Goal: Ask a question

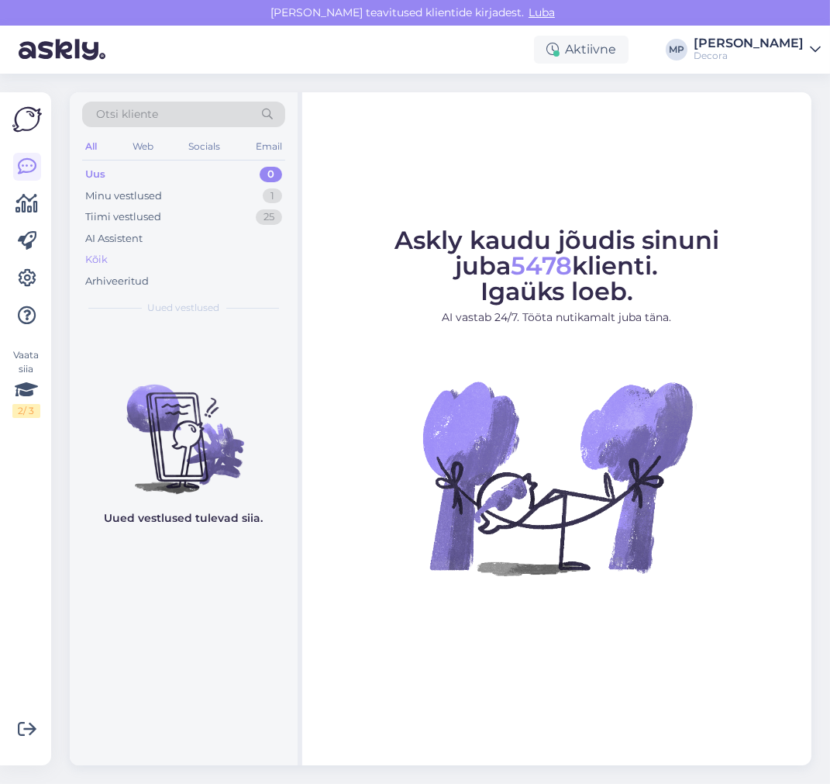
click at [136, 258] on div "Kõik" at bounding box center [183, 260] width 203 height 22
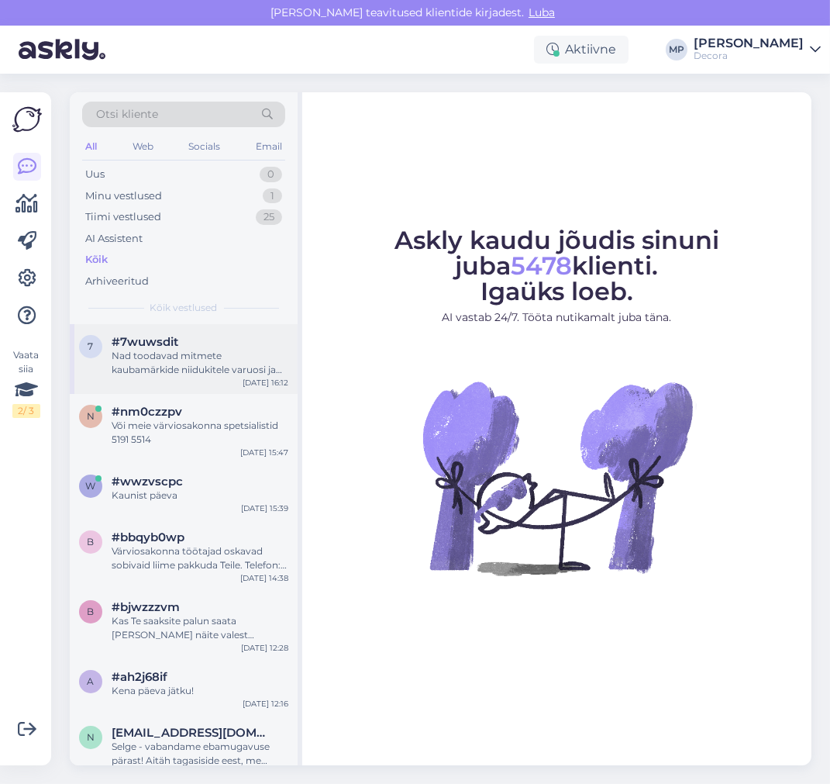
click at [182, 349] on div "Nad toodavad mitmete kaubamärkide niidukitele varuosi ja tarvikuid." at bounding box center [200, 363] width 177 height 28
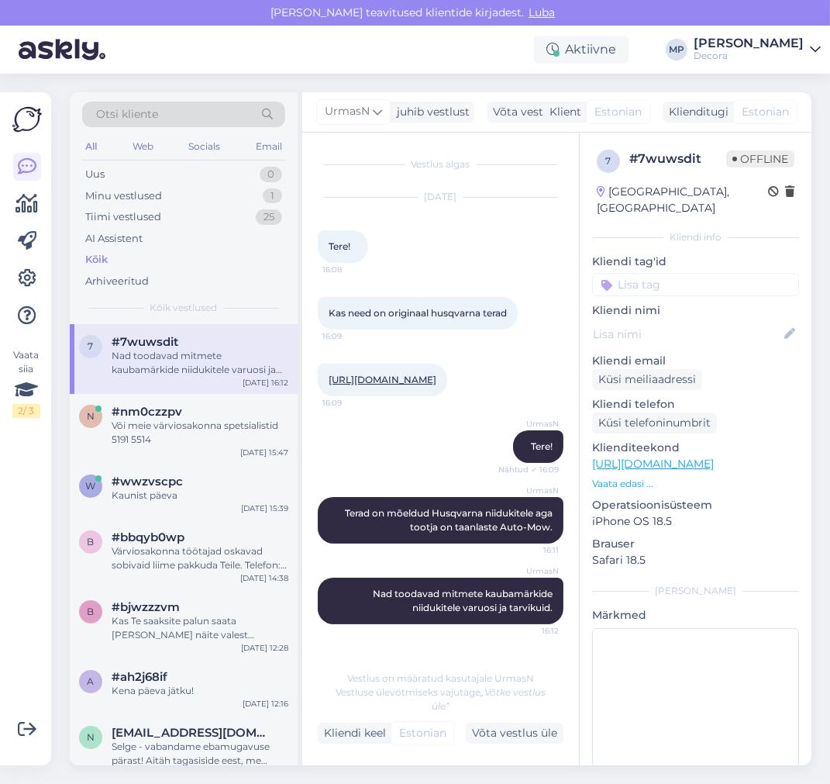
scroll to position [19, 0]
drag, startPoint x: 343, startPoint y: 226, endPoint x: 481, endPoint y: 390, distance: 214.0
click at [481, 390] on div "Vestlus algas [DATE] Tere! 16:08 Kas need on originaal husqvarna terad 16:09 [U…" at bounding box center [448, 398] width 260 height 500
copy div "Tere! 16:08 Kas need on originaal husqvarna terad 16:09 [URL][DOMAIN_NAME]"
click at [183, 432] on div "Või meie värviosakonna spetsialistid 5191 5514" at bounding box center [200, 433] width 177 height 28
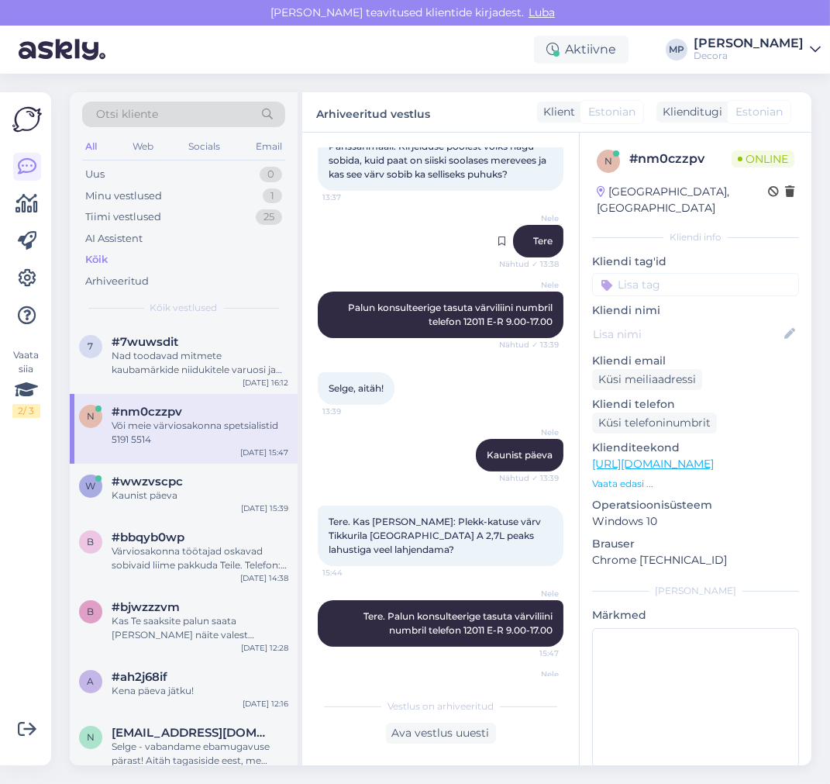
scroll to position [265, 0]
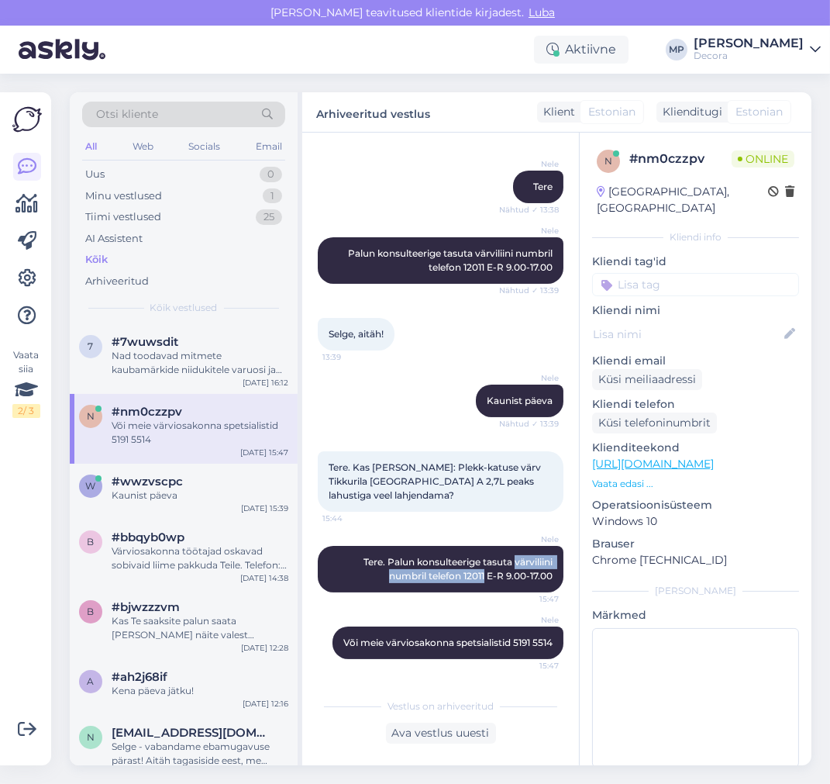
drag, startPoint x: 500, startPoint y: 546, endPoint x: 473, endPoint y: 563, distance: 32.5
click at [471, 563] on span "Tere. Palun konsulteerige tasuta värviliini numbril telefon 12011 E-R 9.00-17.00" at bounding box center [458, 569] width 191 height 26
copy span "värviliini numbril telefon 12011"
click at [375, 462] on span "Tere. Kas [PERSON_NAME]: Plekk-katuse värv Tikkurila [GEOGRAPHIC_DATA] A 2,7L p…" at bounding box center [436, 481] width 215 height 40
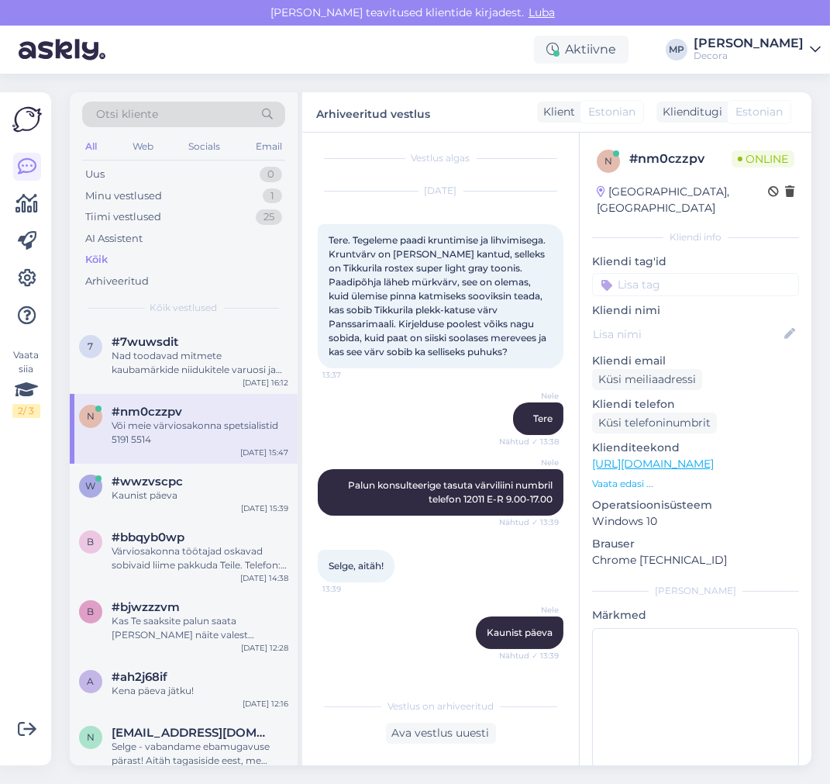
scroll to position [0, 0]
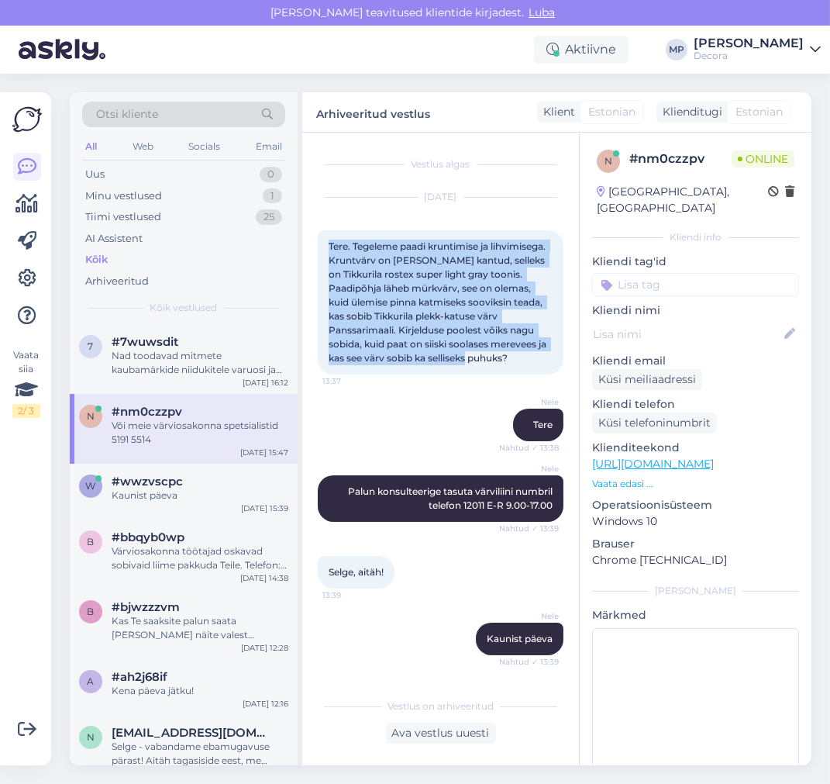
drag, startPoint x: 329, startPoint y: 245, endPoint x: 455, endPoint y: 377, distance: 182.5
click at [455, 374] on div "Tere. Tegeleme paadi kruntimise ja lihvimisega. Kruntvärv on [PERSON_NAME] kant…" at bounding box center [441, 302] width 246 height 144
copy span "Tere. Tegeleme paadi kruntimise ja lihvimisega. Kruntvärv on [PERSON_NAME] kant…"
click at [438, 315] on span "Tere. Tegeleme paadi kruntimise ja lihvimisega. Kruntvärv on [PERSON_NAME] kant…" at bounding box center [439, 301] width 220 height 123
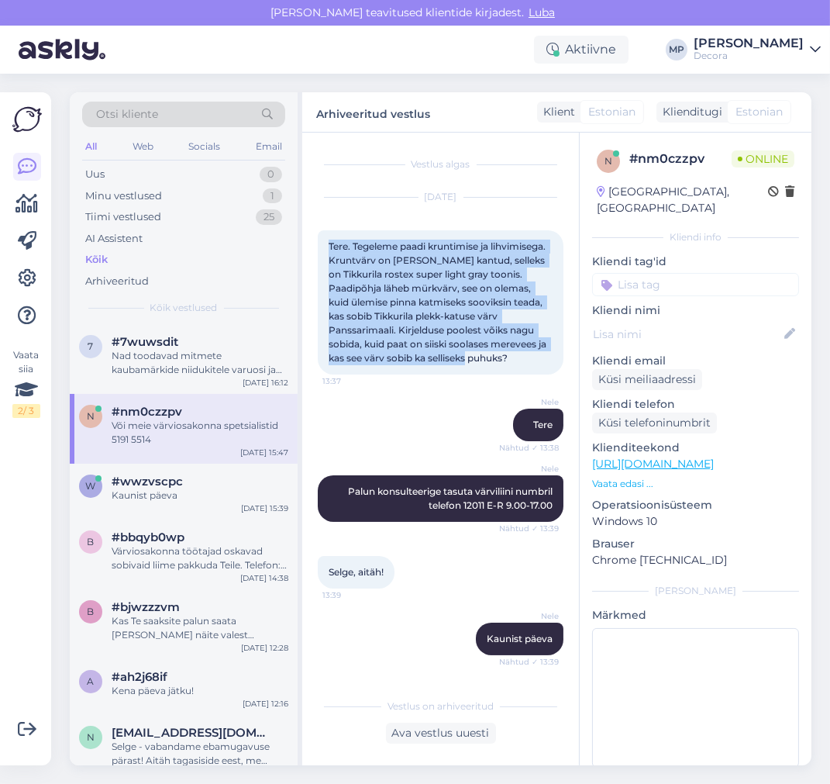
drag, startPoint x: 428, startPoint y: 368, endPoint x: 312, endPoint y: 246, distance: 168.3
click at [312, 246] on div "Vestlus algas [DATE] Tere. Tegeleme paadi kruntimise ja lihvimisega. Kruntvärv …" at bounding box center [440, 449] width 277 height 632
copy span "Tere. Tegeleme paadi kruntimise ja lihvimisega. Kruntvärv on [PERSON_NAME] kant…"
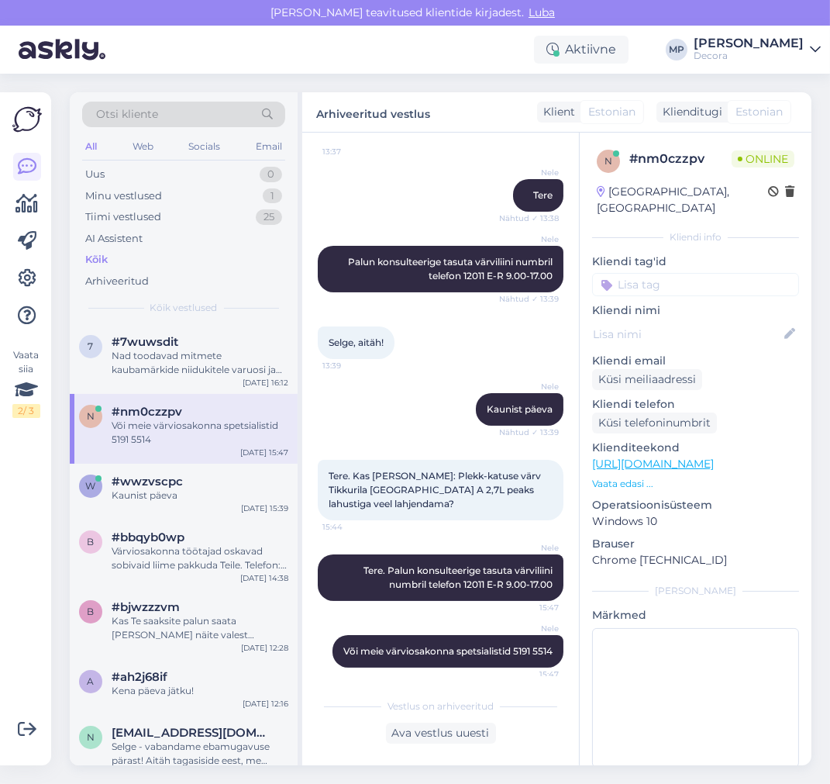
scroll to position [265, 0]
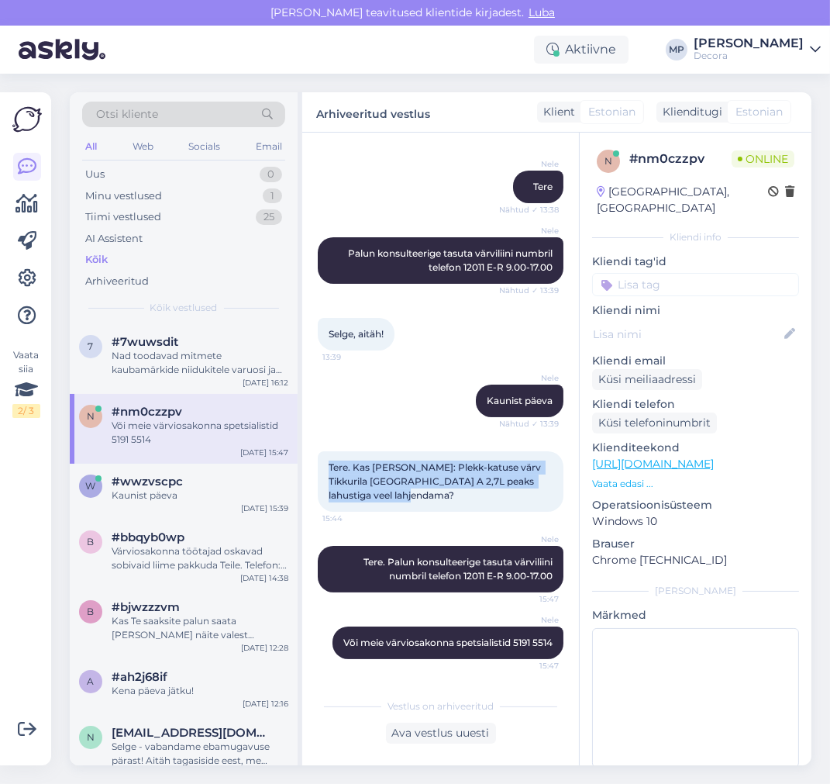
drag, startPoint x: 469, startPoint y: 481, endPoint x: 319, endPoint y: 452, distance: 152.5
click at [319, 452] on div "Tere. Kas [PERSON_NAME]: Plekk-katuse värv Tikkurila [GEOGRAPHIC_DATA] A 2,7L p…" at bounding box center [441, 481] width 246 height 60
copy span "Tere. Kas [PERSON_NAME]: Plekk-katuse värv Tikkurila [GEOGRAPHIC_DATA] A 2,7L p…"
click at [157, 494] on div "Kaunist päeva" at bounding box center [200, 495] width 177 height 14
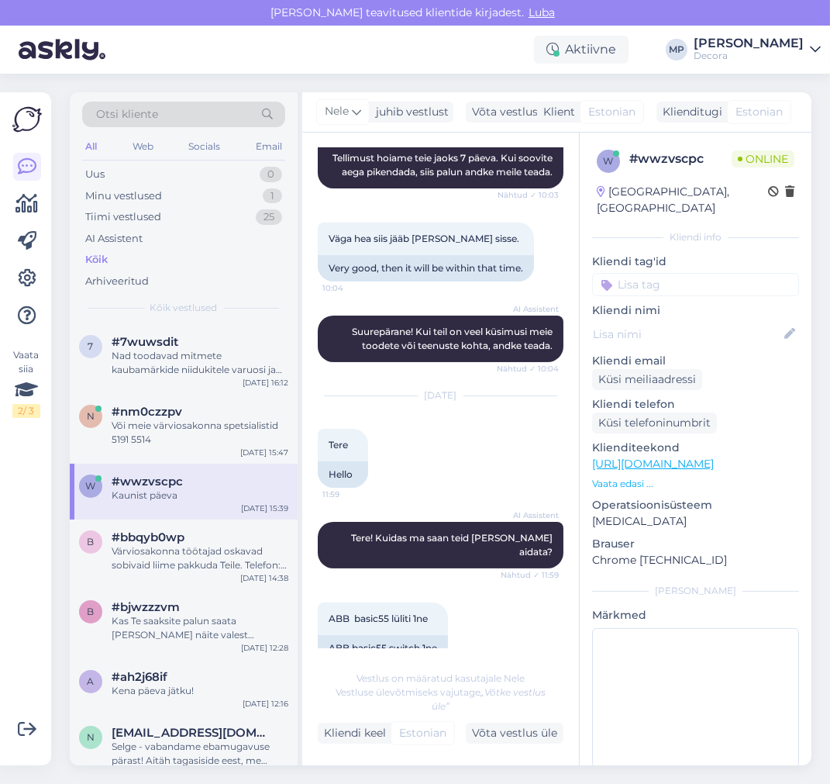
scroll to position [1824, 0]
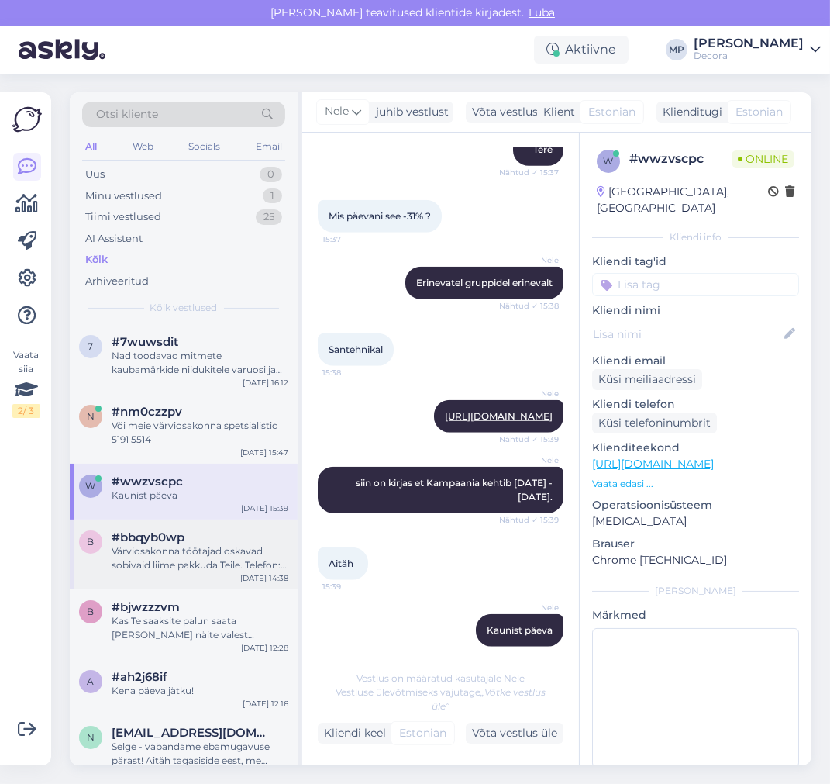
click at [167, 562] on div "Värviosakonna töötajad oskavad sobivaid liime pakkuda Teile. Telefon: [PHONE_NU…" at bounding box center [200, 558] width 177 height 28
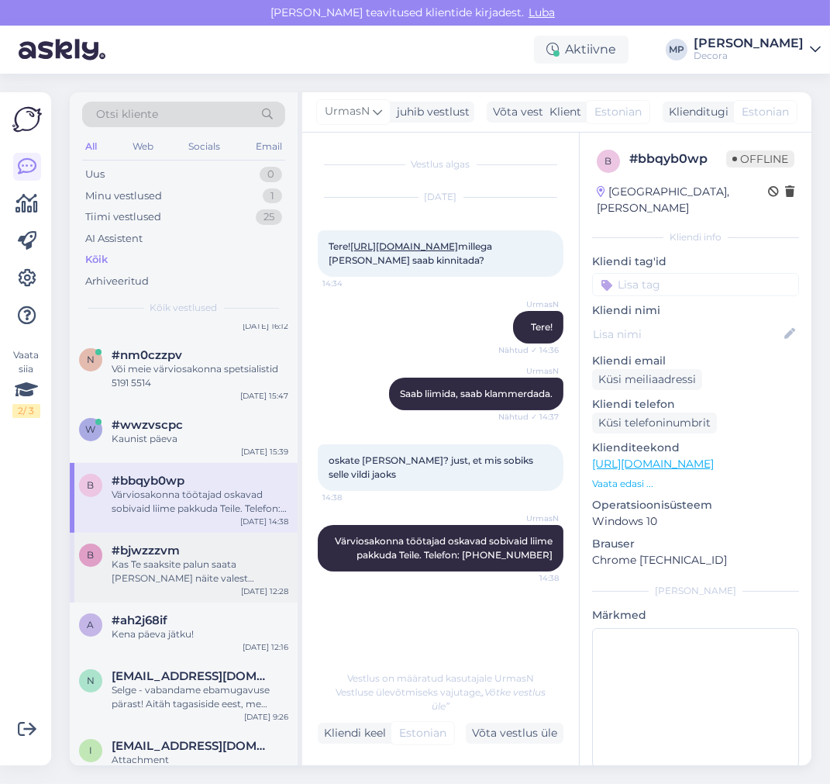
scroll to position [86, 0]
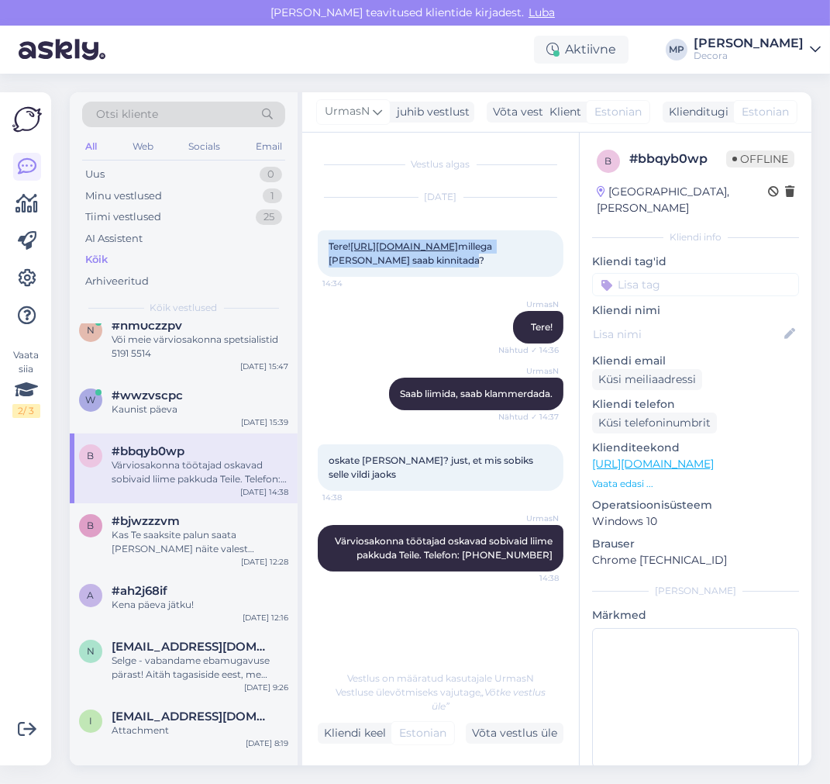
drag, startPoint x: 329, startPoint y: 248, endPoint x: 550, endPoint y: 285, distance: 224.8
click at [550, 277] on div "Tere! [URL][DOMAIN_NAME] millega [PERSON_NAME] saab kinnitada? 14:34" at bounding box center [441, 253] width 246 height 47
copy span "Tere! [URL][DOMAIN_NAME] millega [PERSON_NAME] saab kinnitada?"
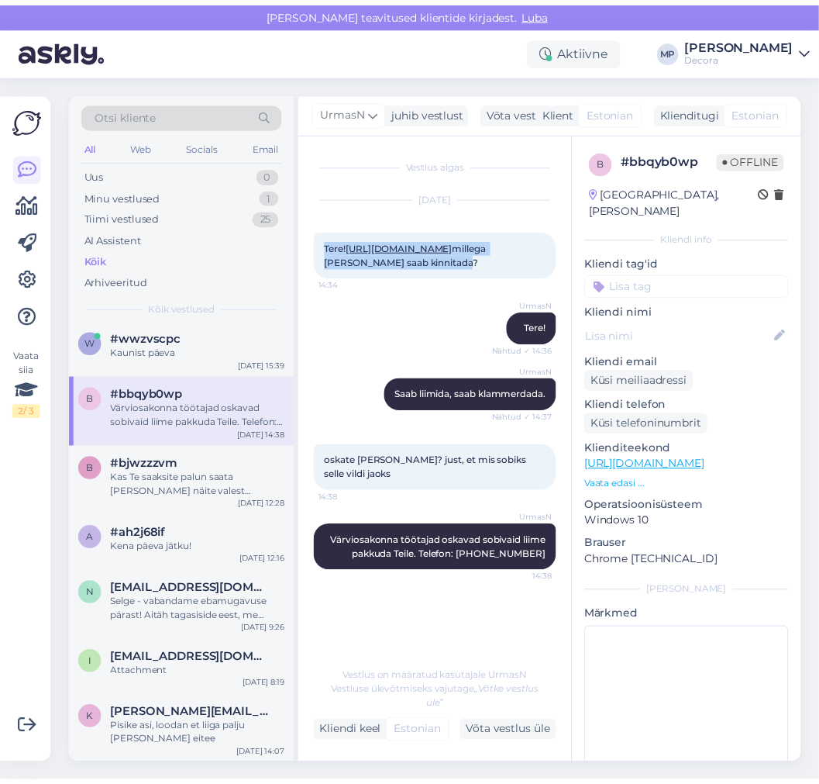
scroll to position [172, 0]
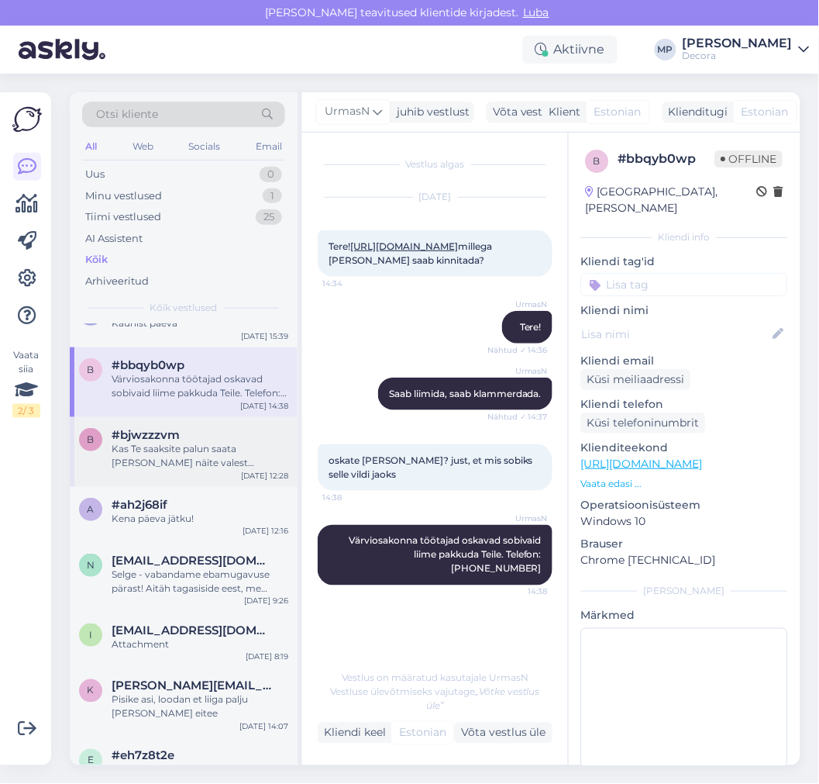
click at [195, 463] on div "Kas Te saaksite palun saata [PERSON_NAME] näite valest käibemaksukoodist, sest …" at bounding box center [200, 456] width 177 height 28
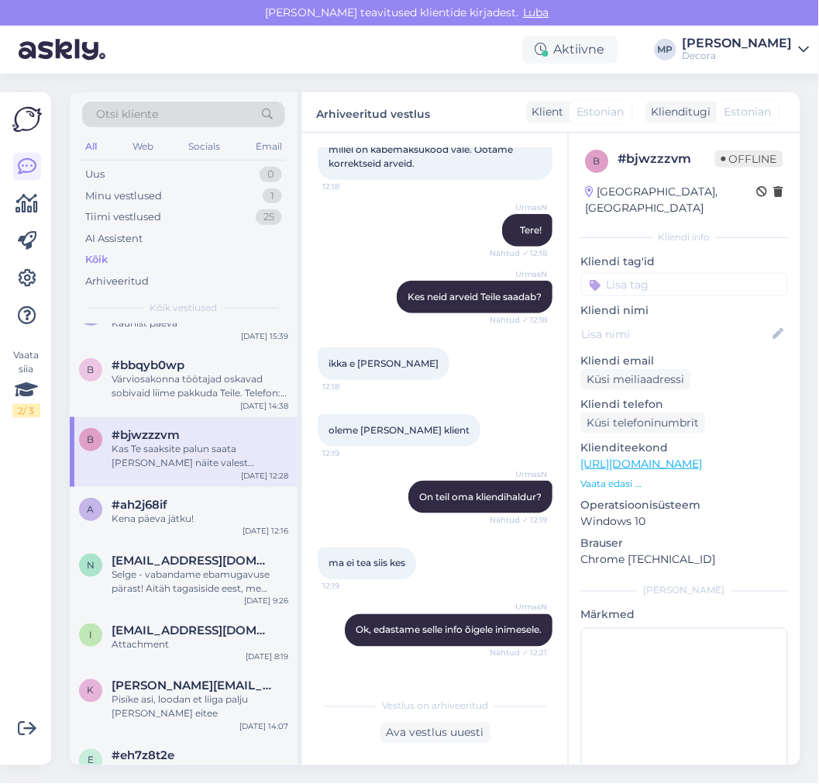
scroll to position [0, 0]
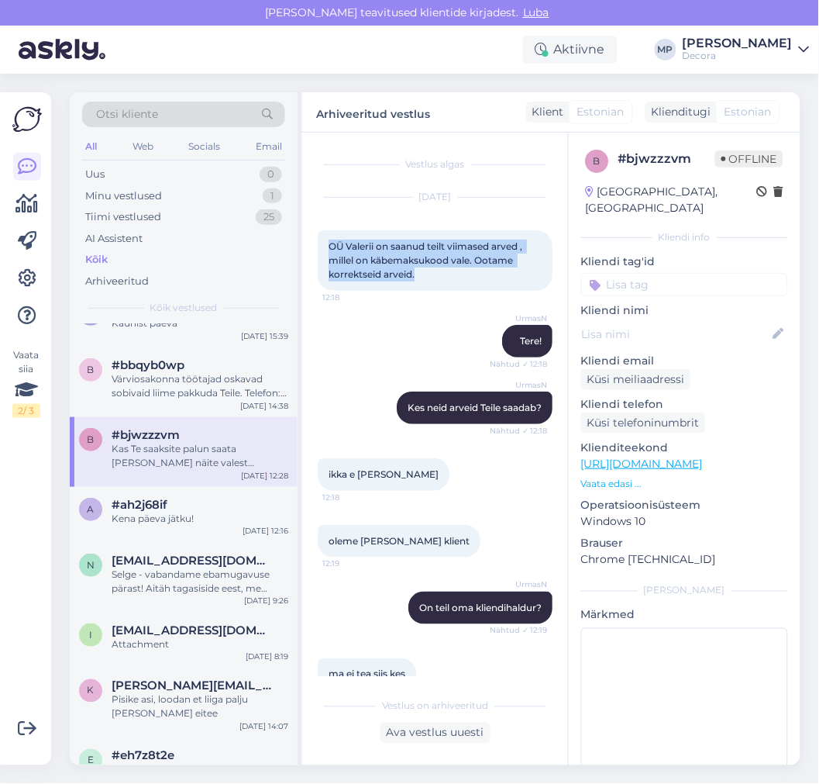
drag, startPoint x: 425, startPoint y: 274, endPoint x: 326, endPoint y: 229, distance: 108.9
click at [326, 229] on div "[DATE] OÜ Valerii on saanud teilt viimased arved , millel on käbemaksukood vale…" at bounding box center [435, 244] width 235 height 127
copy span "OÜ Valerii on saanud teilt viimased arved , millel on käbemaksukood vale. Ootam…"
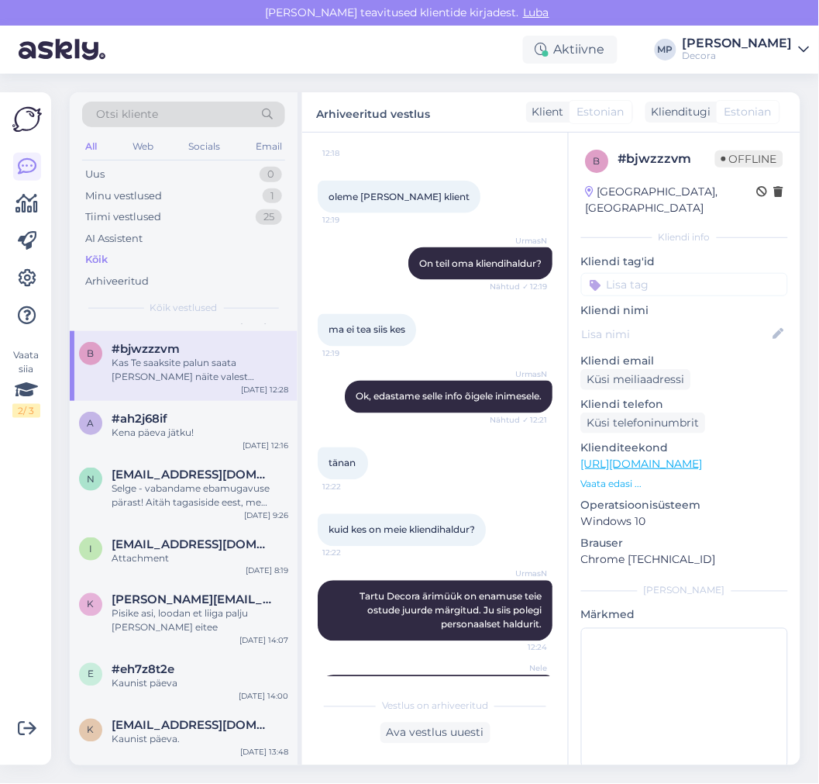
scroll to position [420, 0]
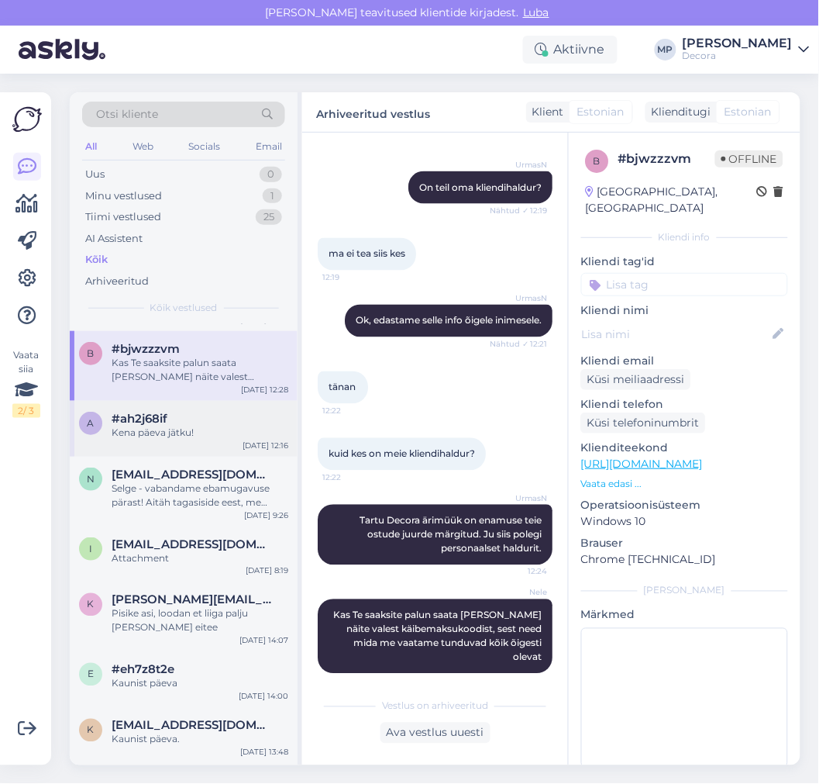
click at [171, 412] on div "#ah2j68if" at bounding box center [200, 419] width 177 height 14
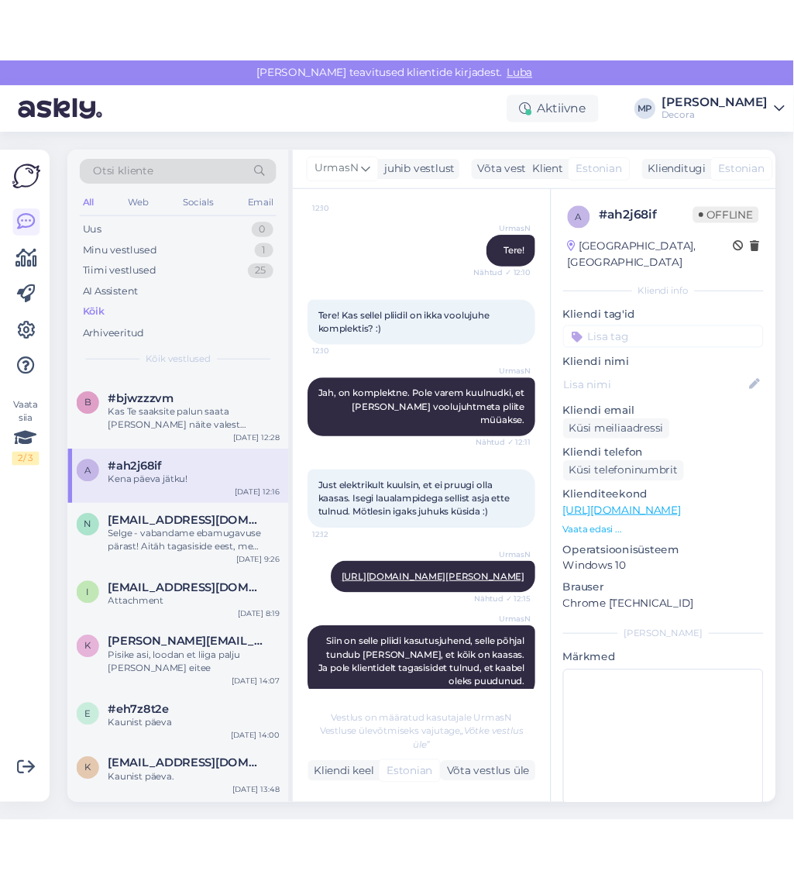
scroll to position [0, 0]
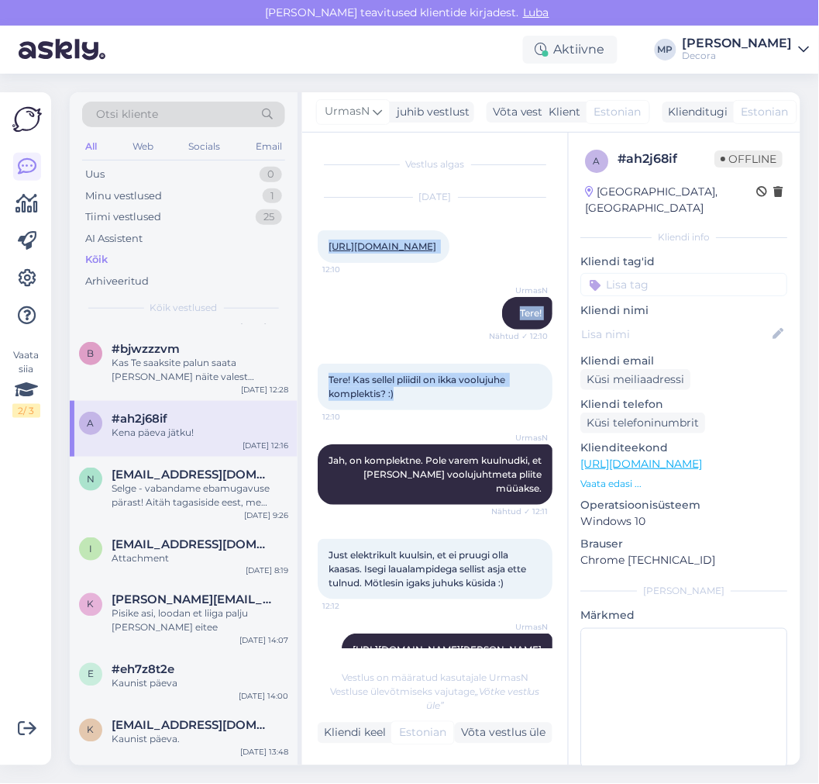
drag, startPoint x: 323, startPoint y: 243, endPoint x: 420, endPoint y: 442, distance: 220.8
click at [420, 442] on div "Vestlus algas [DATE] [URL][DOMAIN_NAME] 12:10 UrmasN Tere! Nähtud ✓ 12:10 Tere!…" at bounding box center [442, 398] width 249 height 500
copy div "[URL][DOMAIN_NAME] 12:10 UrmasN Tere! Nähtud ✓ 12:10 Tere! Kas sellel pliidil o…"
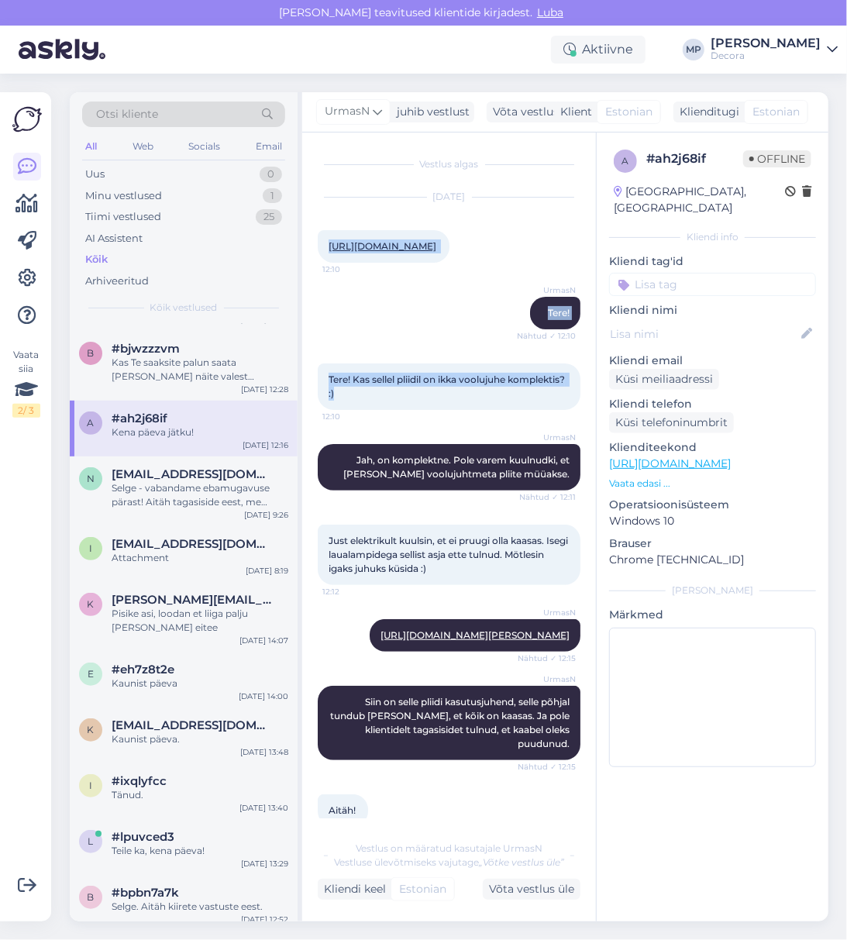
scroll to position [258, 0]
click at [481, 410] on div "Tere! Kas sellel pliidil on ikka voolujuhe komplektis? :) 12:10" at bounding box center [449, 386] width 263 height 47
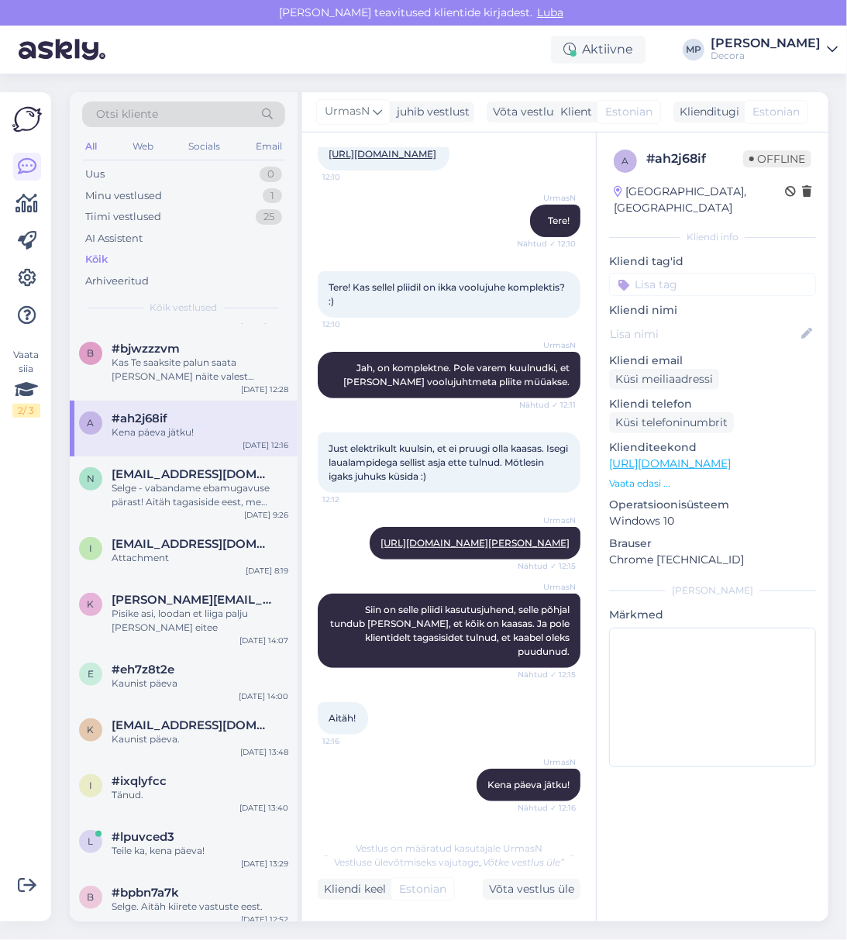
scroll to position [190, 0]
click at [208, 487] on div "Selge - vabandame ebamugavuse pärast! Aitäh tagasiside eest, me uurime omalt po…" at bounding box center [200, 495] width 177 height 28
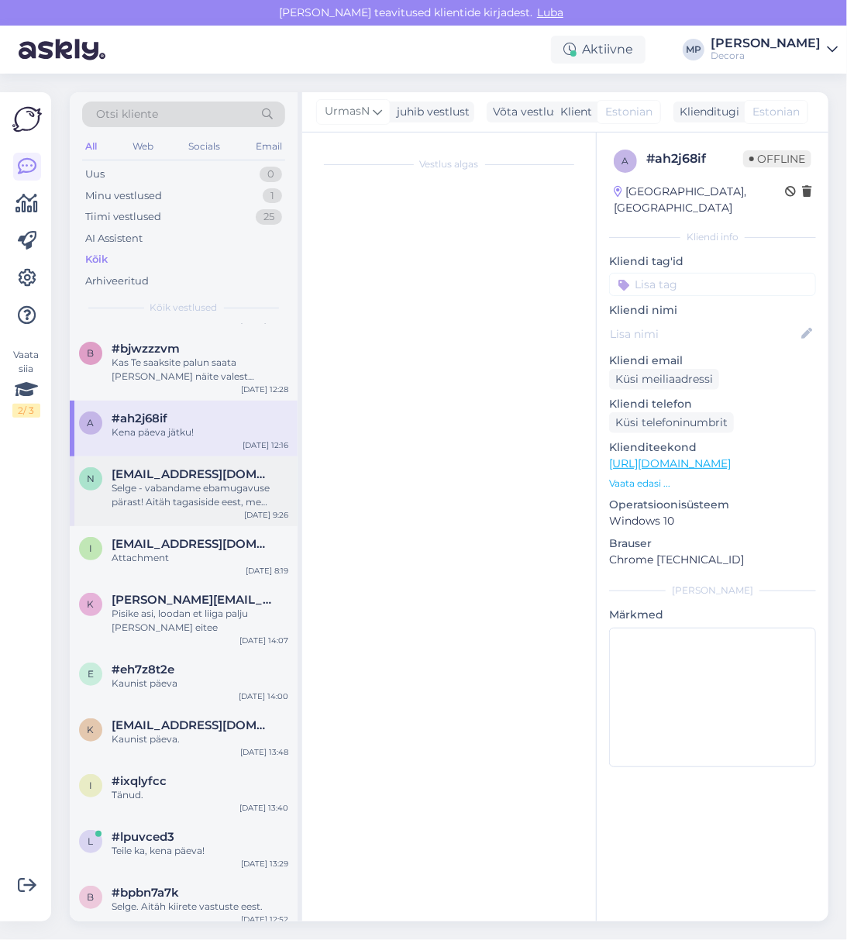
scroll to position [198, 0]
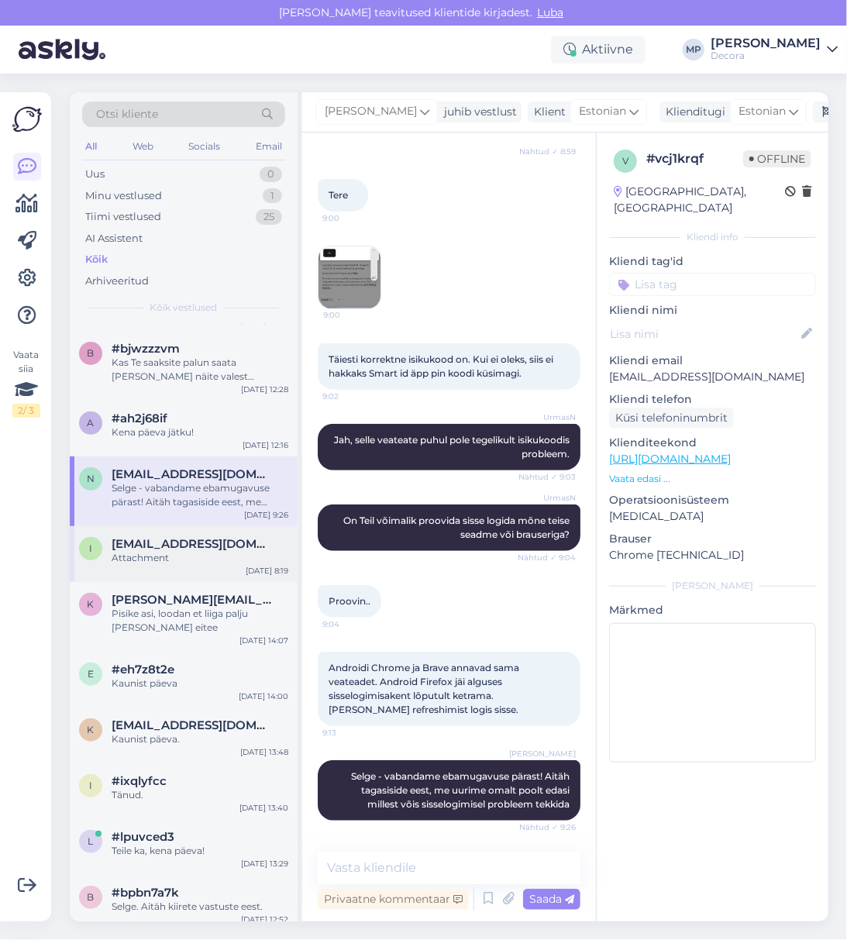
click at [165, 569] on div "i [EMAIL_ADDRESS][DOMAIN_NAME] Attachment [DATE] 8:19" at bounding box center [184, 554] width 228 height 56
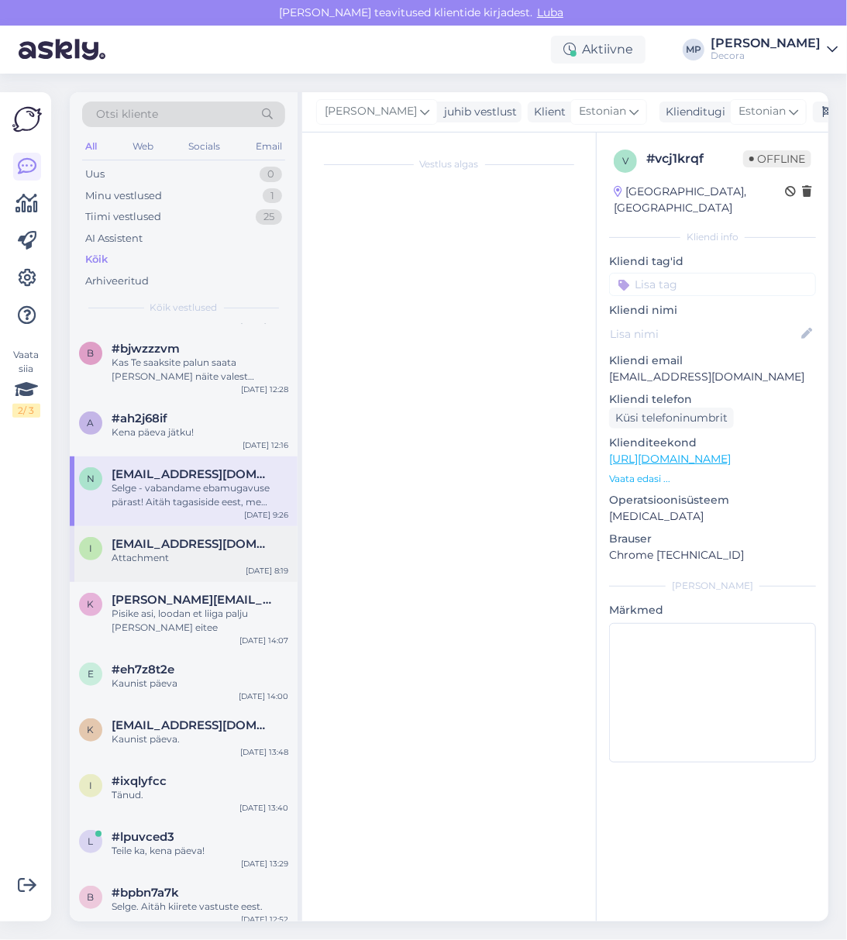
scroll to position [0, 0]
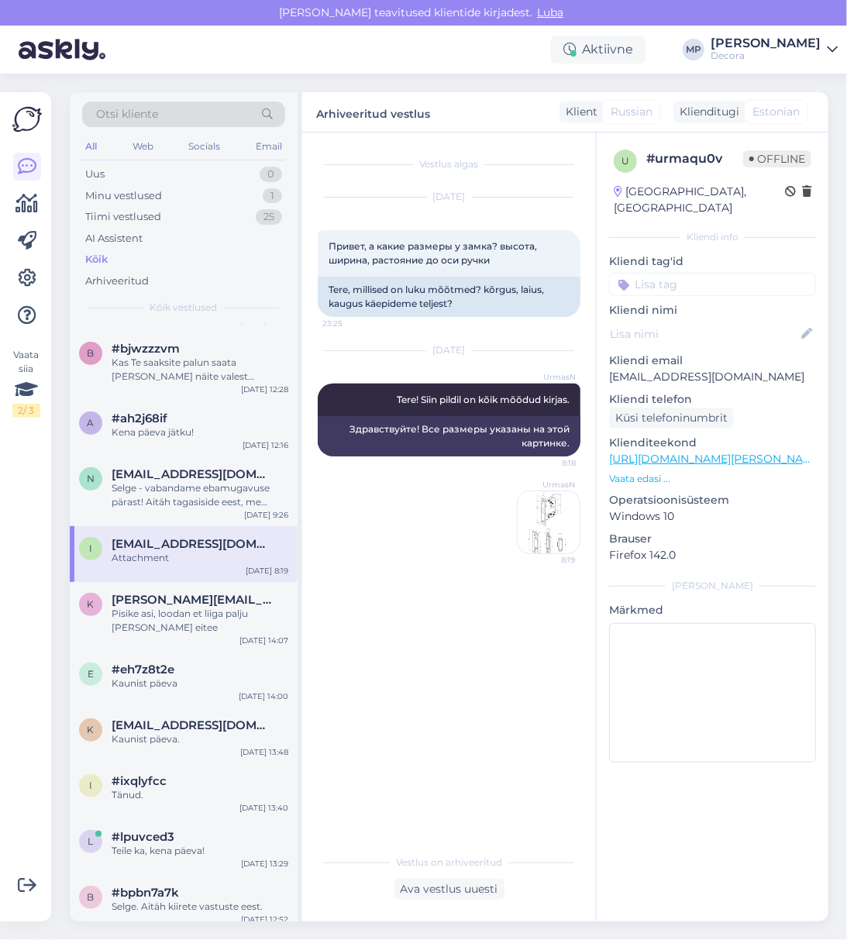
click at [560, 522] on img at bounding box center [549, 522] width 62 height 62
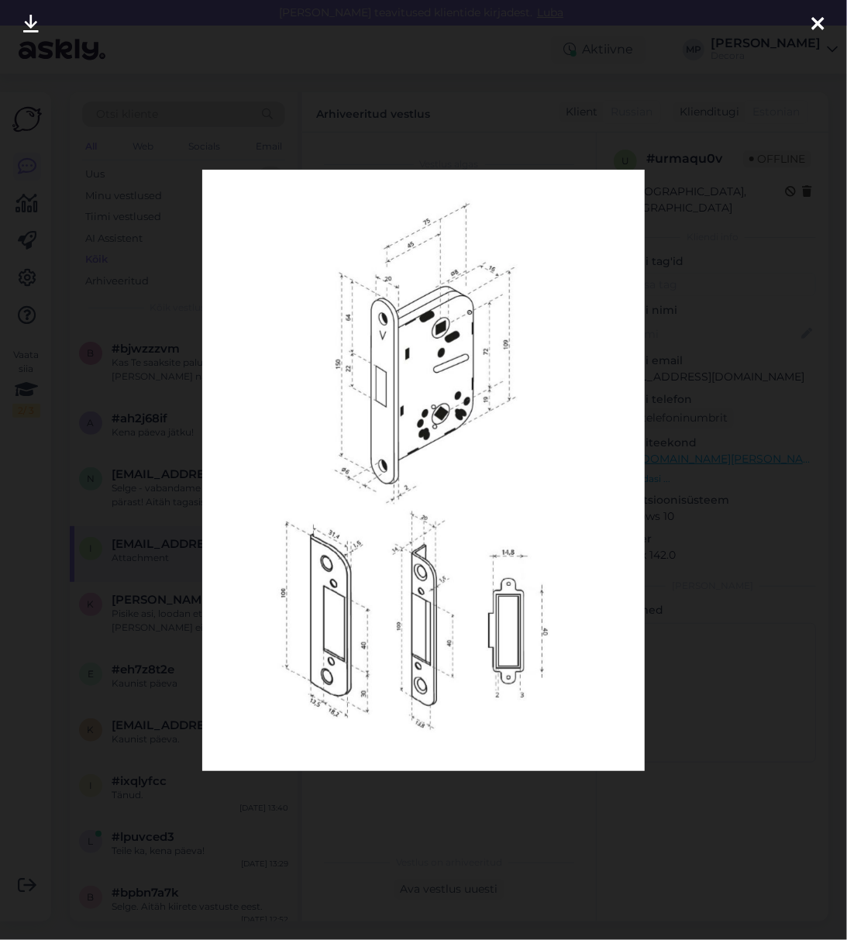
click at [820, 22] on icon at bounding box center [817, 25] width 12 height 20
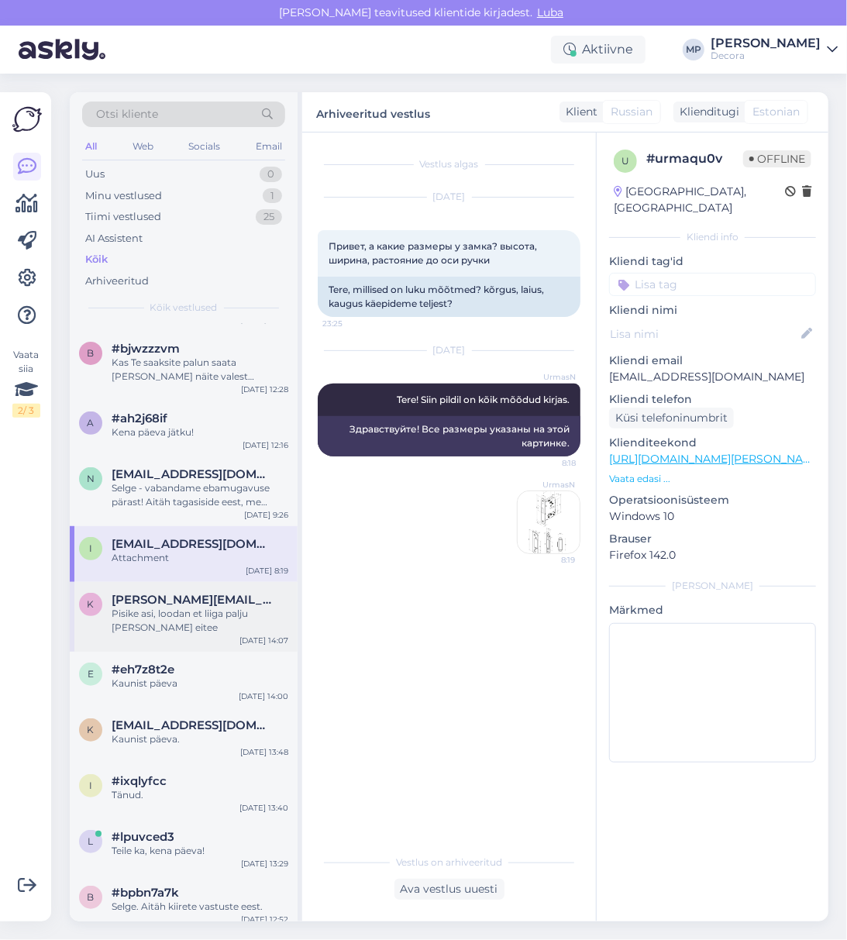
click at [181, 614] on div "Pisike asi, loodan et liiga palju [PERSON_NAME] eitee" at bounding box center [200, 621] width 177 height 28
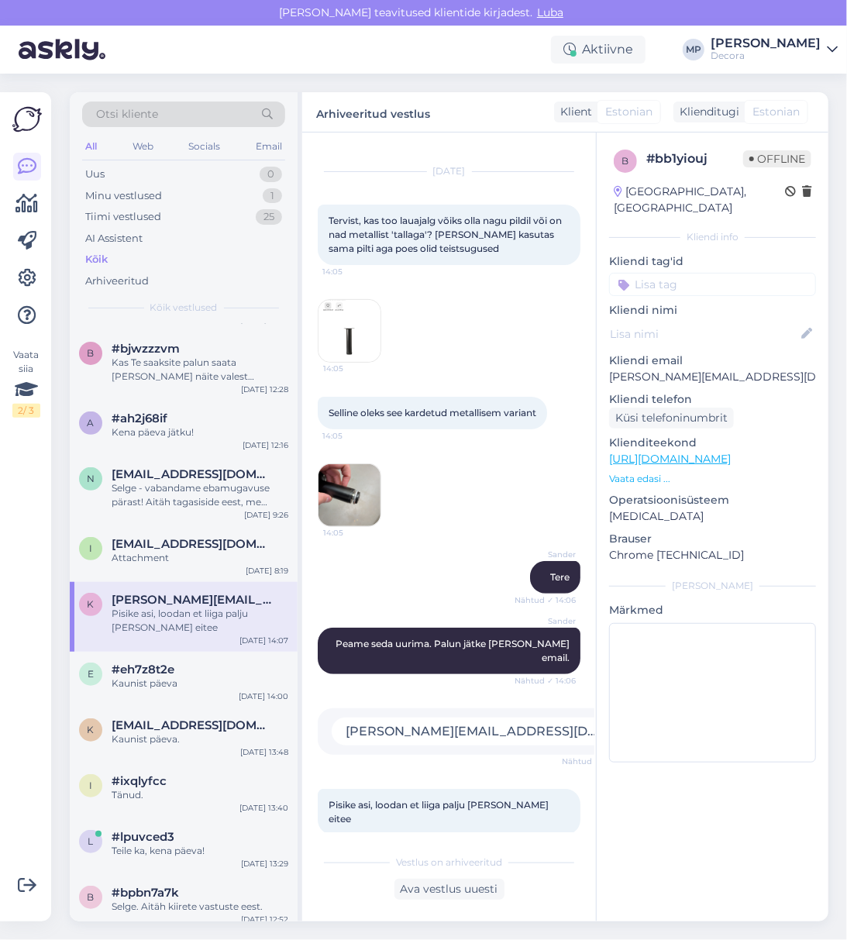
scroll to position [32, 0]
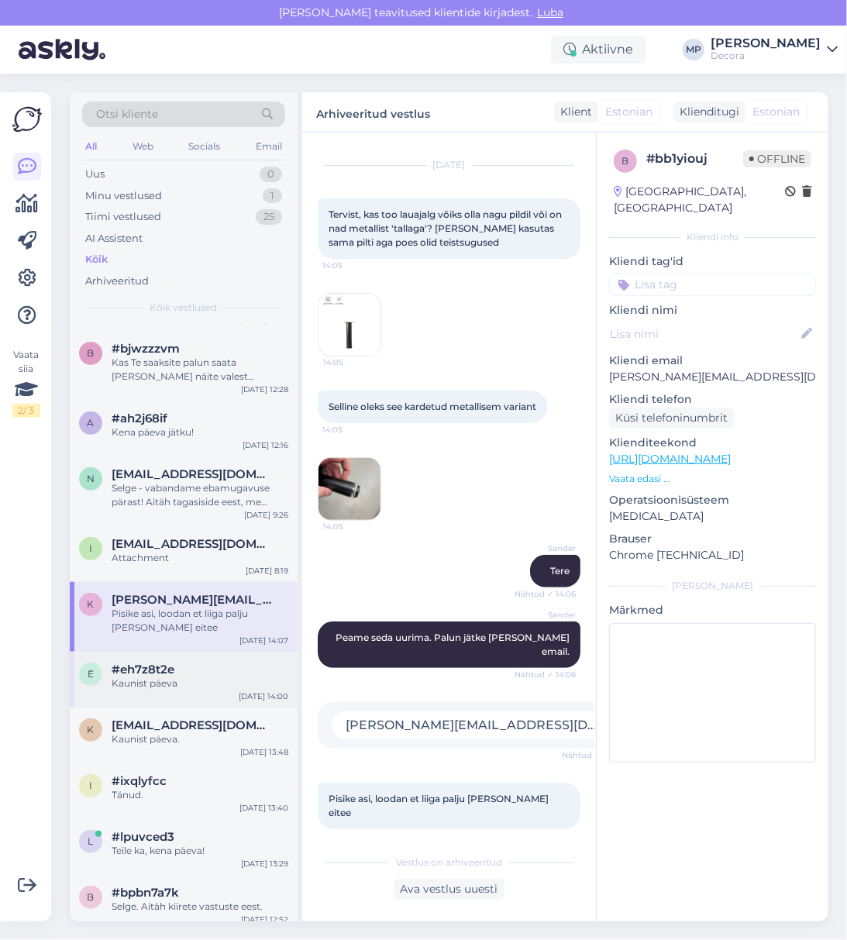
click at [158, 674] on span "#eh7z8t2e" at bounding box center [143, 670] width 63 height 14
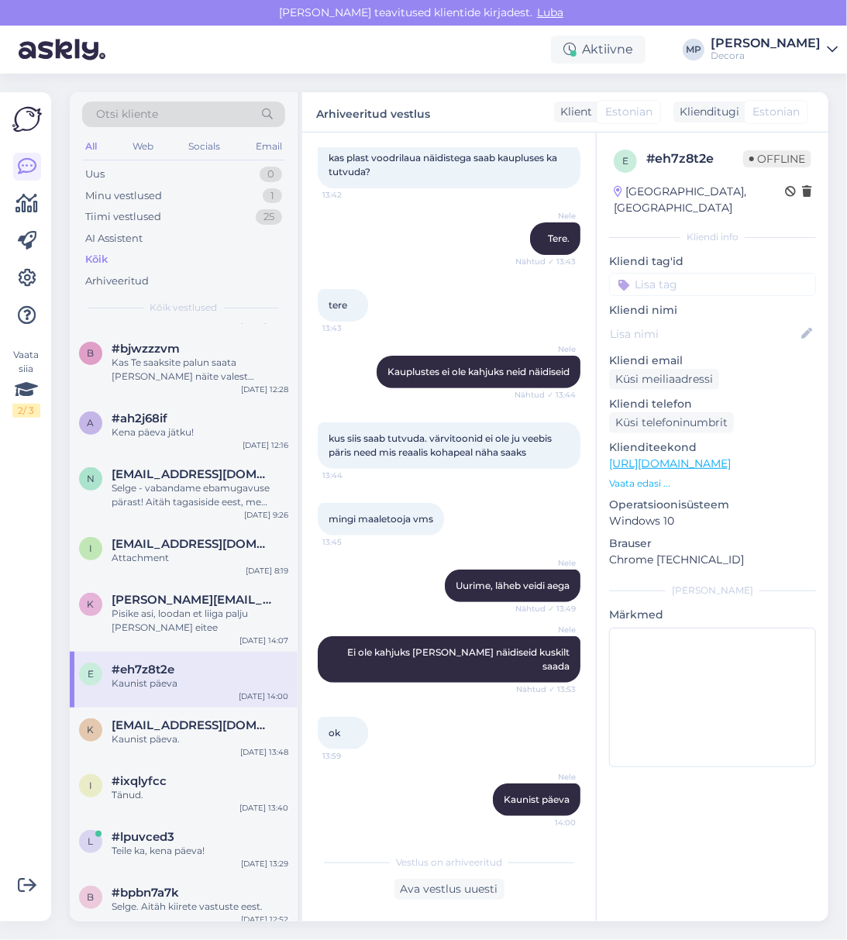
scroll to position [0, 0]
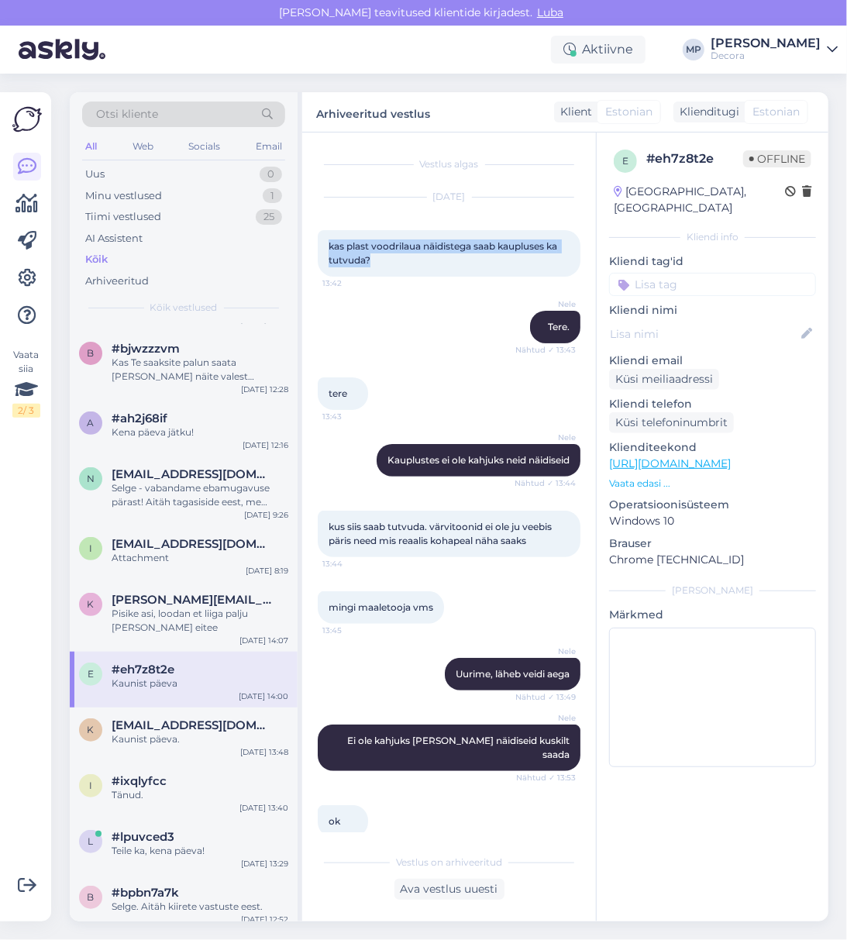
drag, startPoint x: 388, startPoint y: 260, endPoint x: 316, endPoint y: 240, distance: 74.8
click at [316, 240] on div "Vestlus algas [DATE] kas plast voodrilaua näidistega saab kaupluses ka tutvuda?…" at bounding box center [449, 527] width 294 height 789
copy span "kas plast voodrilaua näidistega saab kaupluses ka tutvuda?"
